Goal: Information Seeking & Learning: Learn about a topic

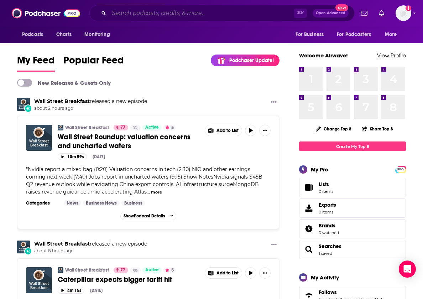
click at [204, 10] on input "Search podcasts, credits, & more..." at bounding box center [201, 12] width 185 height 11
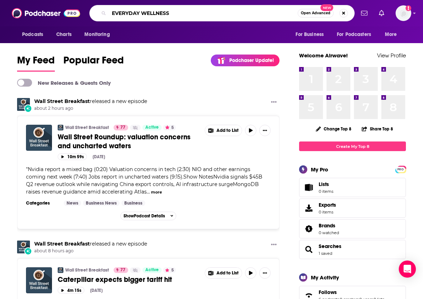
type input "EVERYDAY WELLNESS"
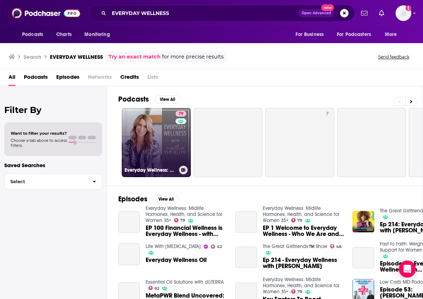
click at [165, 123] on link "79 Everyday Wellness: Midlife Hormones, Health, and Science for Women 35+" at bounding box center [156, 142] width 69 height 69
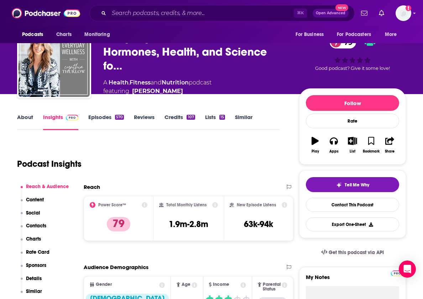
scroll to position [30, 0]
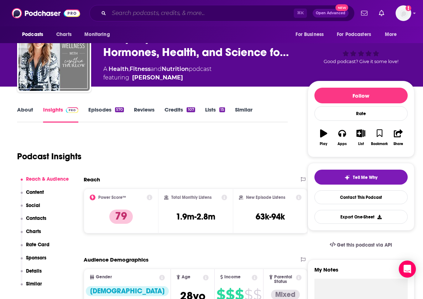
click at [132, 16] on input "Search podcasts, credits, & more..." at bounding box center [201, 12] width 185 height 11
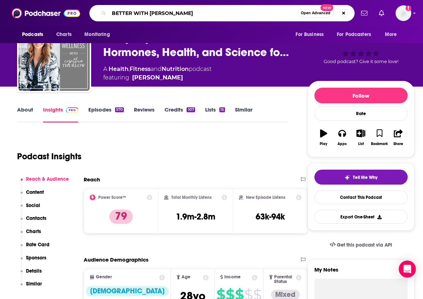
type input "BETTER WITH DR [PERSON_NAME]"
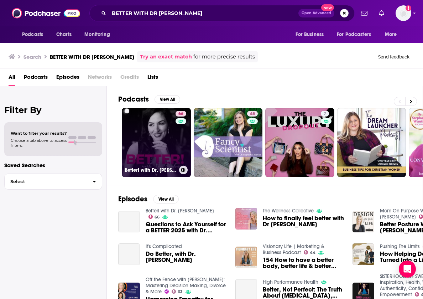
click at [167, 131] on link "66 Better! with Dr. [PERSON_NAME]" at bounding box center [156, 142] width 69 height 69
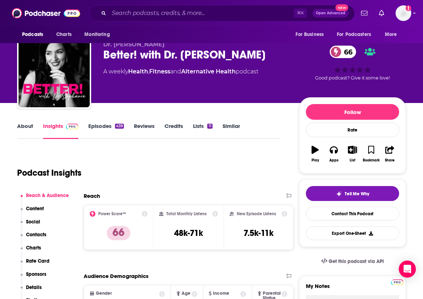
scroll to position [16, 0]
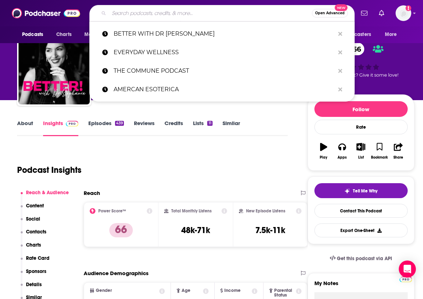
click at [169, 11] on input "Search podcasts, credits, & more..." at bounding box center [210, 12] width 203 height 11
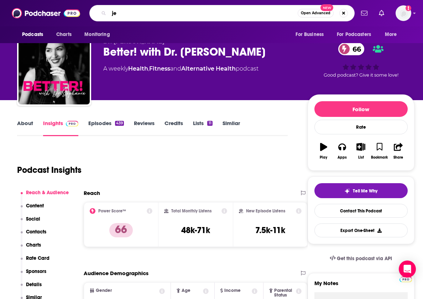
type input "j"
type input "heal with [PERSON_NAME]"
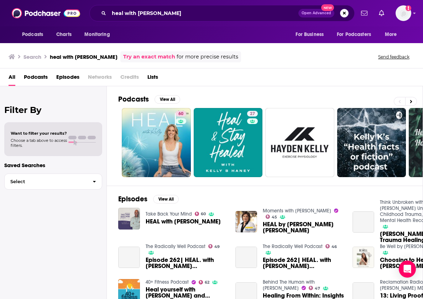
click at [161, 128] on link "60" at bounding box center [156, 142] width 69 height 69
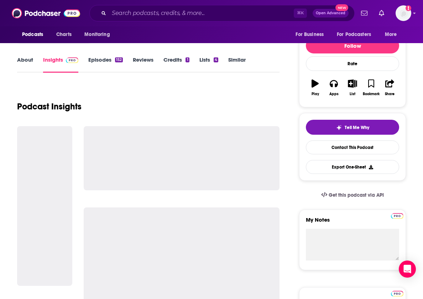
scroll to position [96, 0]
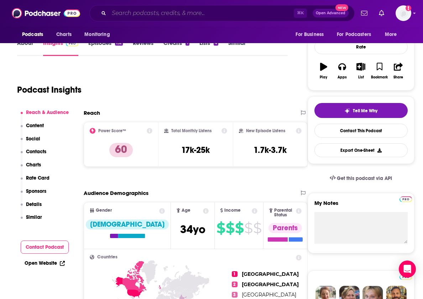
click at [136, 16] on input "Search podcasts, credits, & more..." at bounding box center [201, 12] width 185 height 11
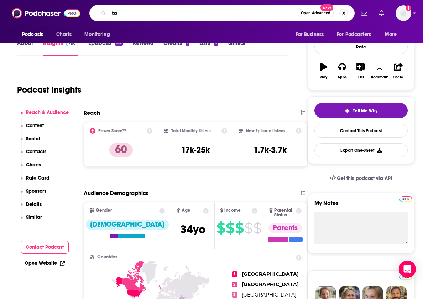
type input "t"
type input "rooted in wellness"
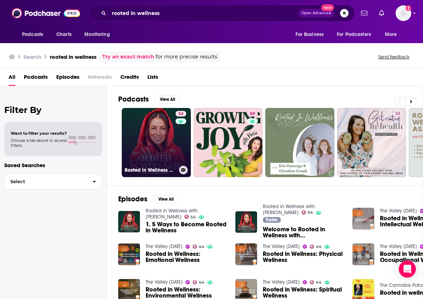
click at [160, 140] on link "54 Rooted in Wellness with [PERSON_NAME]" at bounding box center [156, 142] width 69 height 69
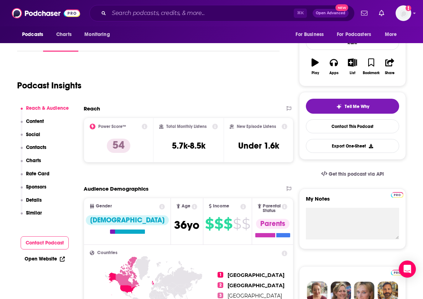
scroll to position [109, 0]
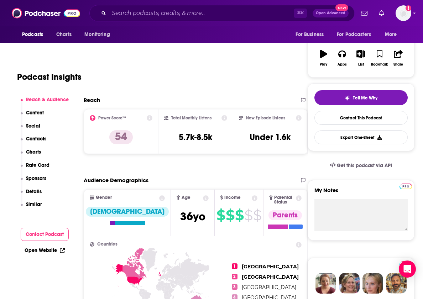
click at [179, 6] on div "⌘ K Open Advanced New" at bounding box center [221, 13] width 265 height 16
click at [181, 16] on input "Search podcasts, credits, & more..." at bounding box center [201, 12] width 185 height 11
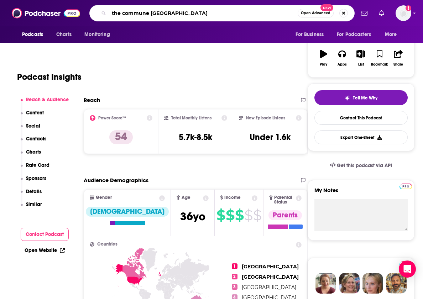
type input "the commune podcast"
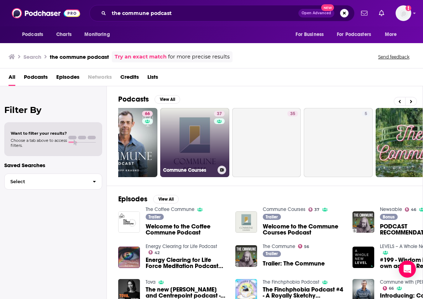
scroll to position [0, 246]
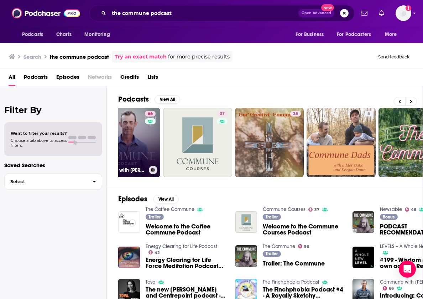
click at [150, 147] on div "66" at bounding box center [151, 138] width 12 height 55
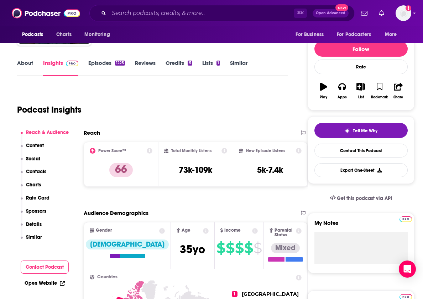
scroll to position [152, 0]
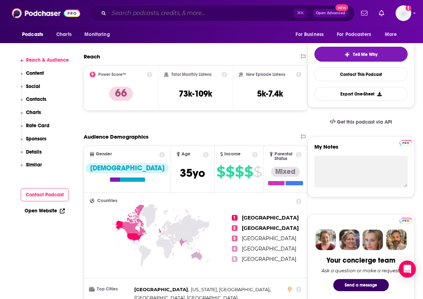
click at [191, 14] on input "Search podcasts, credits, & more..." at bounding box center [201, 12] width 185 height 11
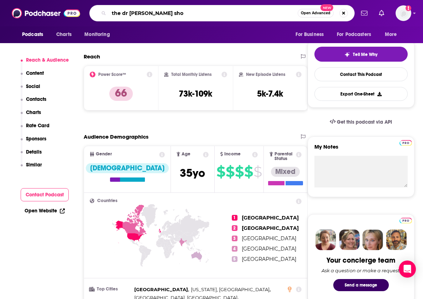
type input "the dr [PERSON_NAME] show"
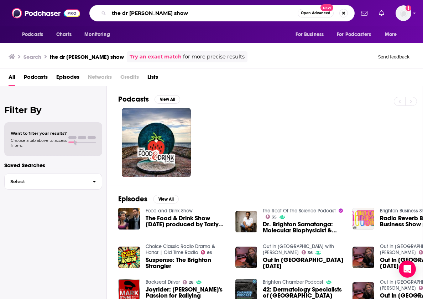
click at [148, 14] on input "the dr [PERSON_NAME] show" at bounding box center [203, 12] width 189 height 11
type input "the dr [PERSON_NAME] show"
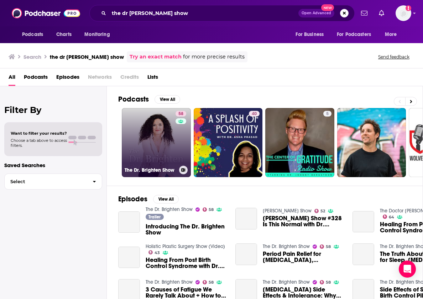
click at [161, 141] on link "58 The Dr. Brighten Show" at bounding box center [156, 142] width 69 height 69
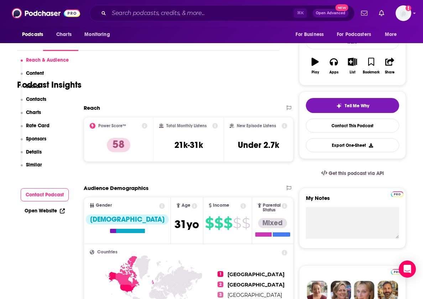
scroll to position [177, 0]
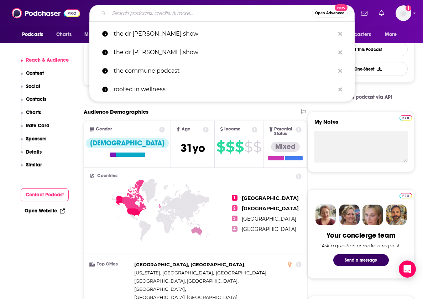
click at [158, 9] on input "Search podcasts, credits, & more..." at bounding box center [210, 12] width 203 height 11
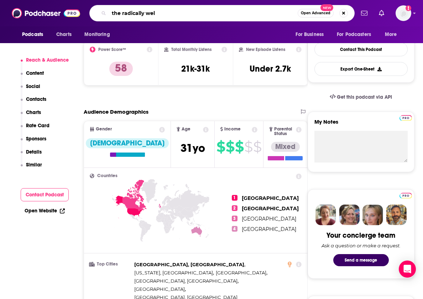
type input "the radically well"
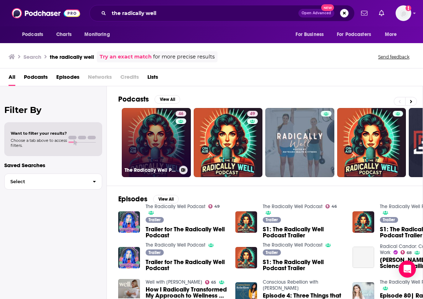
click at [162, 136] on link "46 The Radically Well Podcast" at bounding box center [156, 142] width 69 height 69
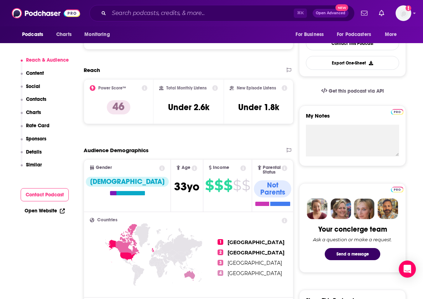
scroll to position [166, 0]
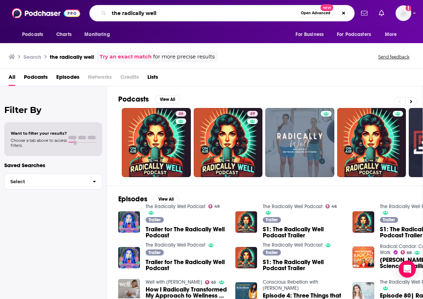
drag, startPoint x: 158, startPoint y: 14, endPoint x: 110, endPoint y: -12, distance: 55.1
click at [110, 0] on html "Podcasts Charts Monitoring the radically well Open Advanced New For Business Fo…" at bounding box center [211, 149] width 423 height 299
type input "the w.i.s.e podcast"
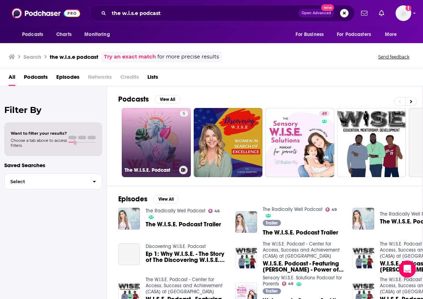
click at [154, 135] on link "5 The W.I.S.E. Podcast" at bounding box center [156, 142] width 69 height 69
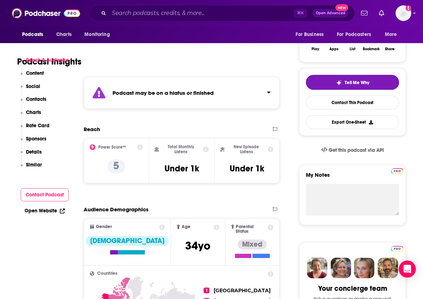
scroll to position [134, 0]
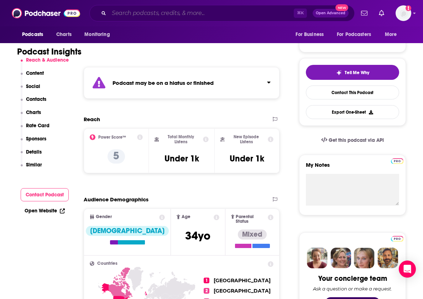
click at [137, 14] on input "Search podcasts, credits, & more..." at bounding box center [201, 12] width 185 height 11
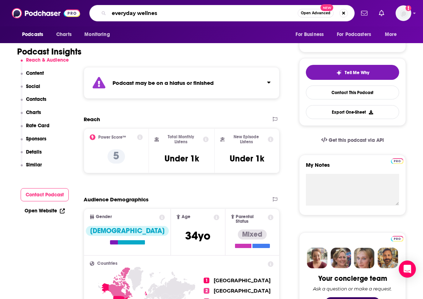
type input "everyday wellness"
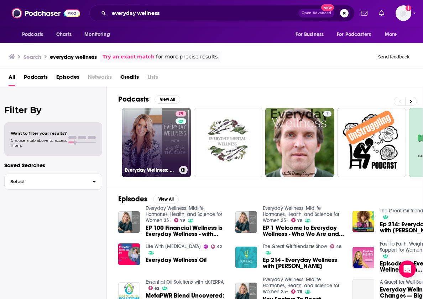
click at [162, 133] on link "79 Everyday Wellness: Midlife Hormones, Health, and Science for Women 35+" at bounding box center [156, 142] width 69 height 69
